Goal: Find specific page/section: Find specific page/section

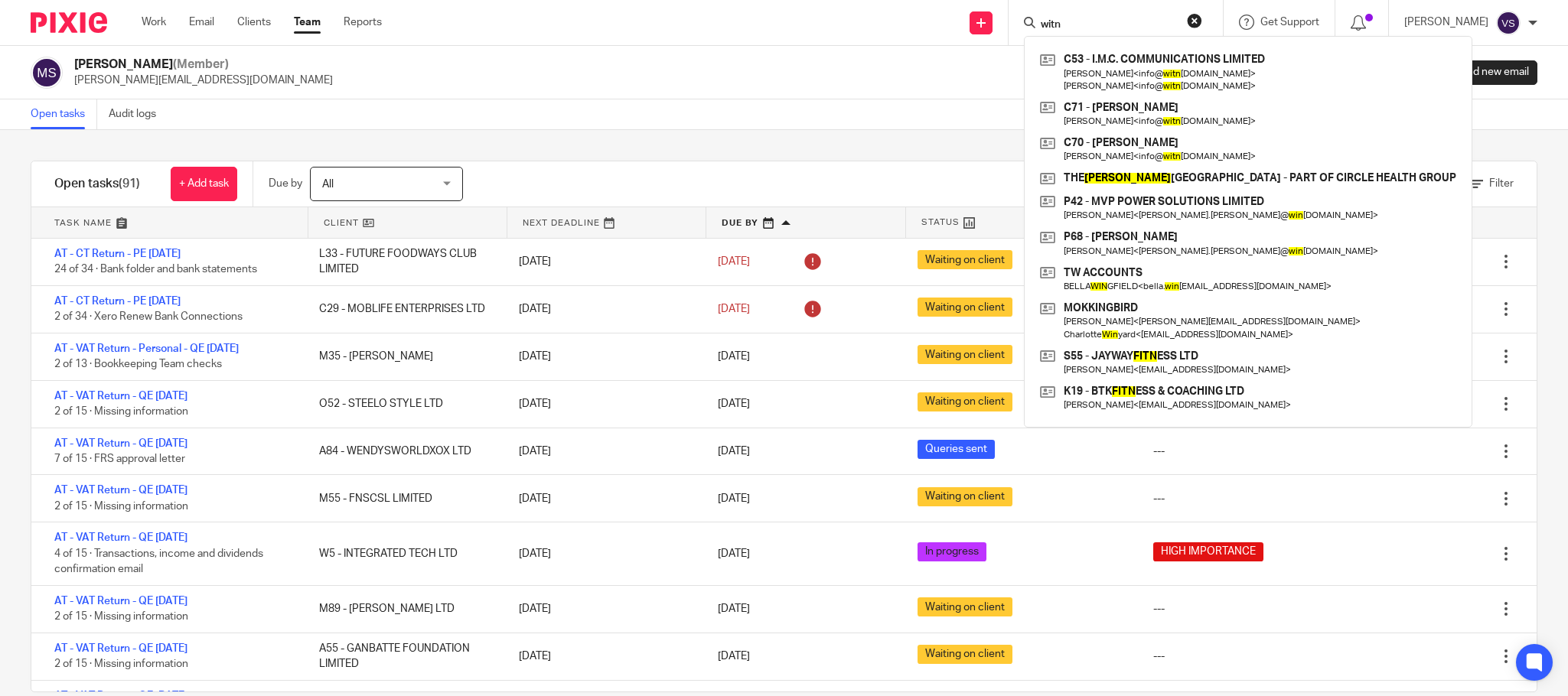
click at [1197, 23] on button "reset" at bounding box center [1194, 21] width 15 height 15
click at [1113, 26] on input "Search" at bounding box center [1108, 25] width 138 height 13
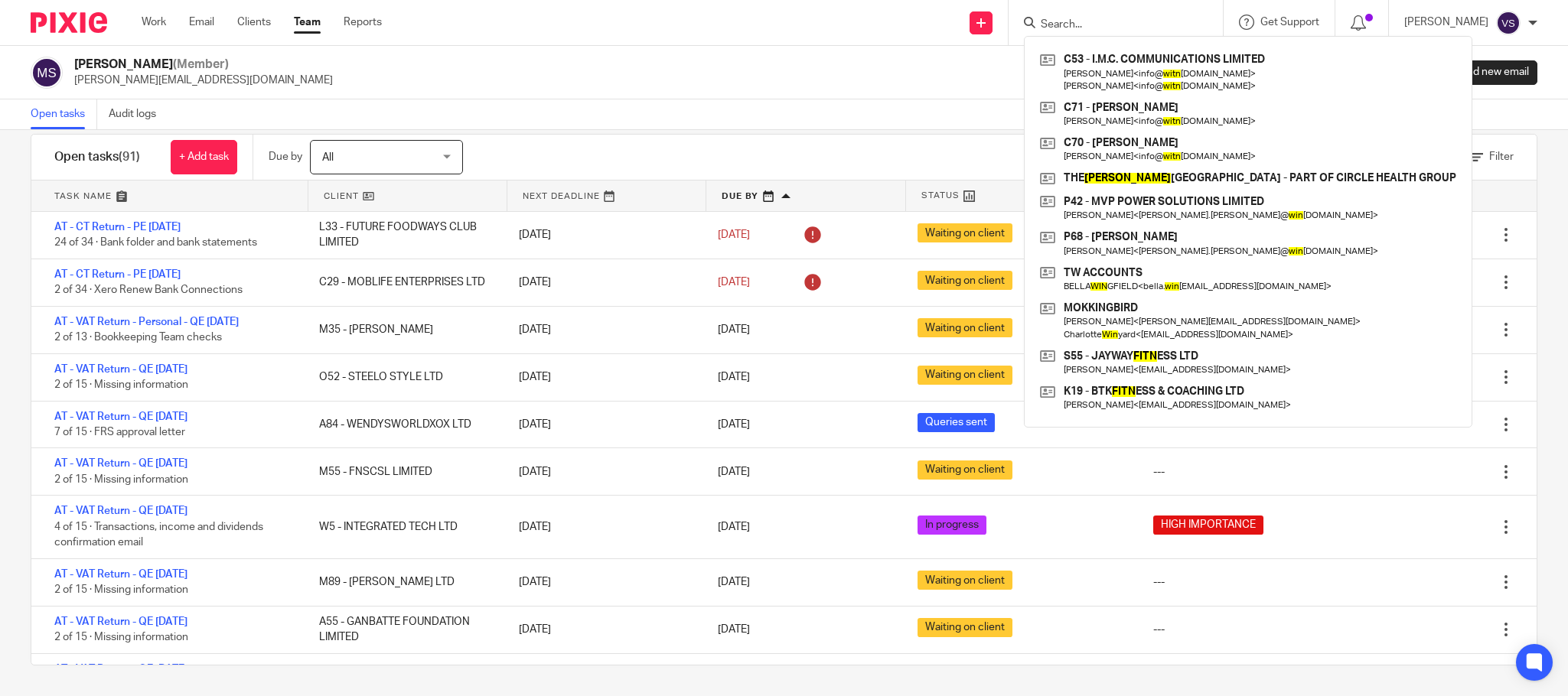
scroll to position [537, 0]
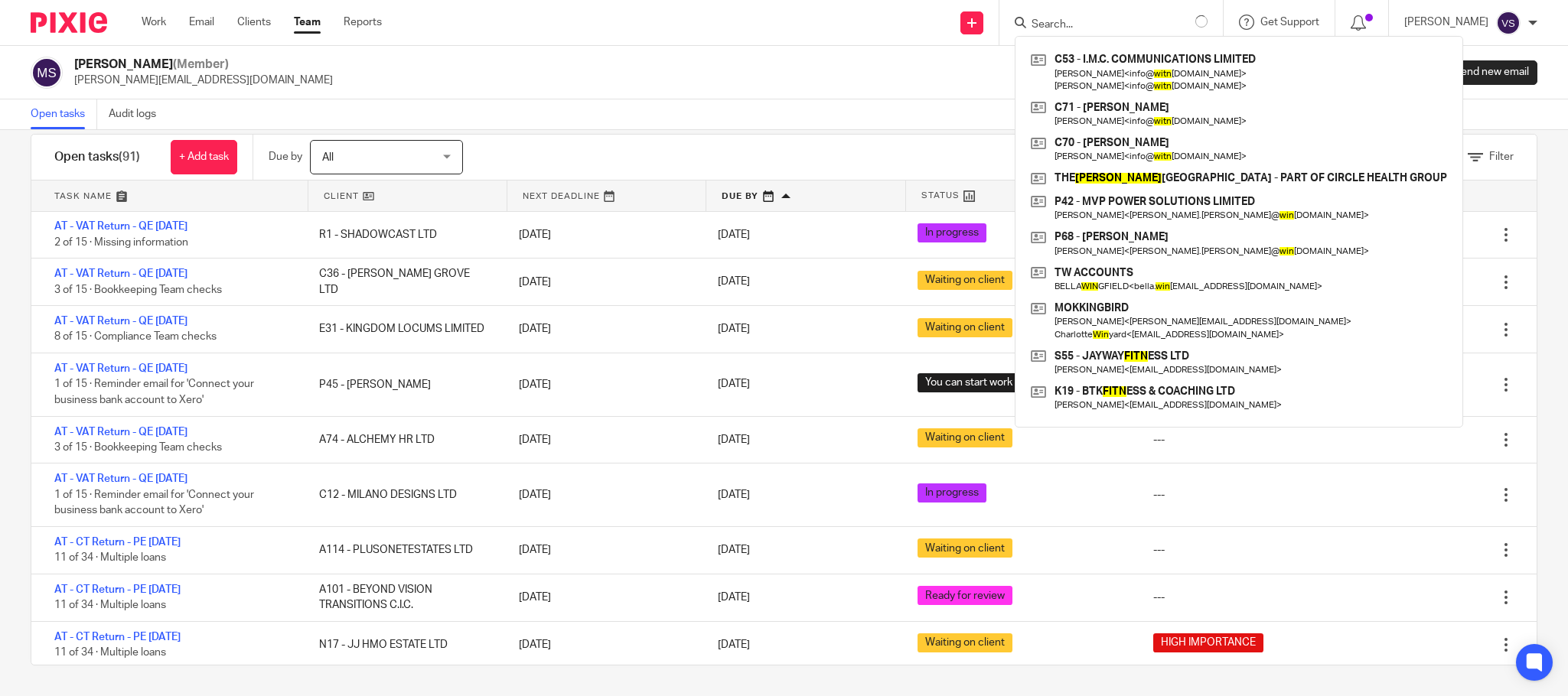
paste input "Design & Commissioning Services Ltd"
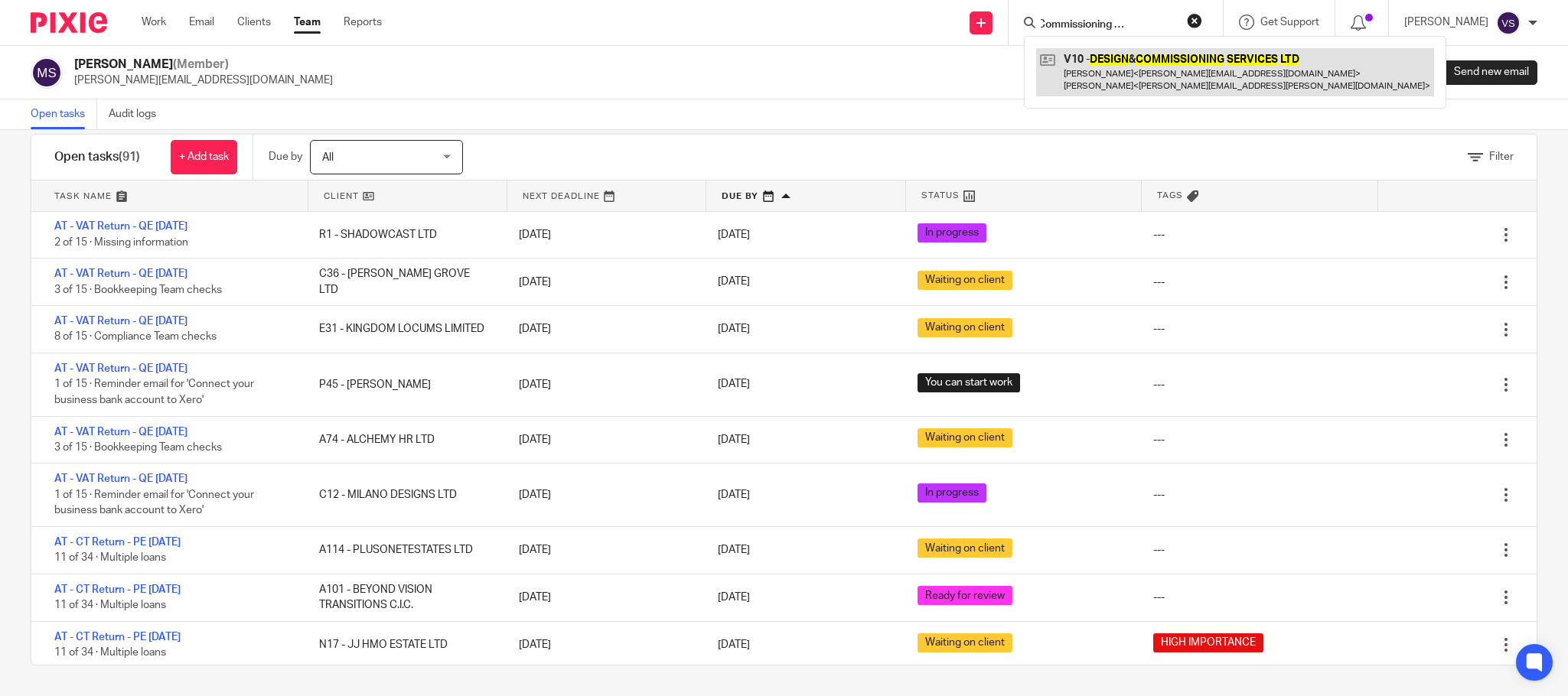
type input "Design & Commissioning Services Ltd"
click at [1117, 69] on link at bounding box center [1235, 72] width 398 height 48
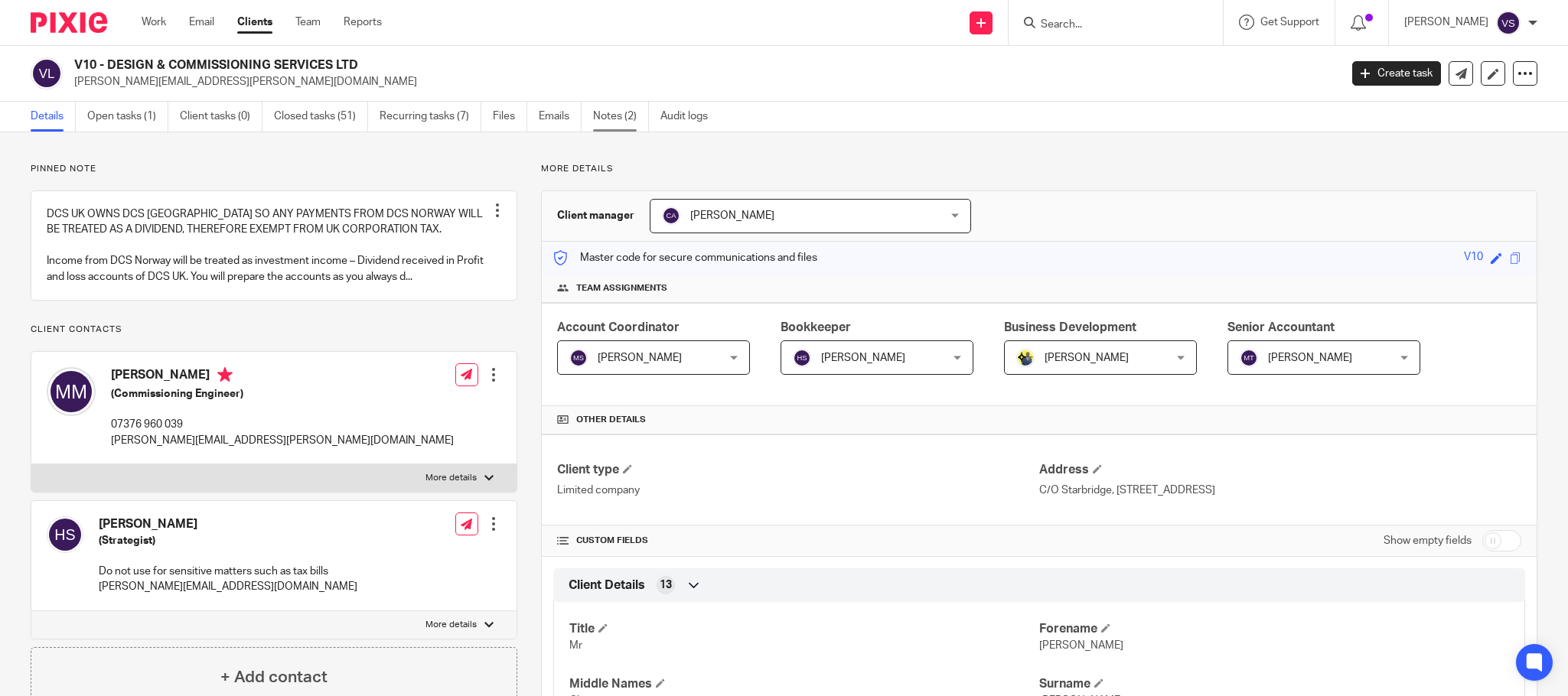
click at [618, 114] on link "Notes (2)" at bounding box center [621, 117] width 56 height 30
